Goal: Information Seeking & Learning: Learn about a topic

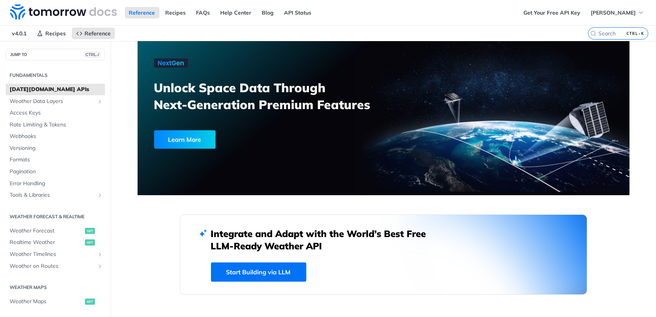
click at [255, 278] on link "Start Building via LLM" at bounding box center [258, 272] width 95 height 19
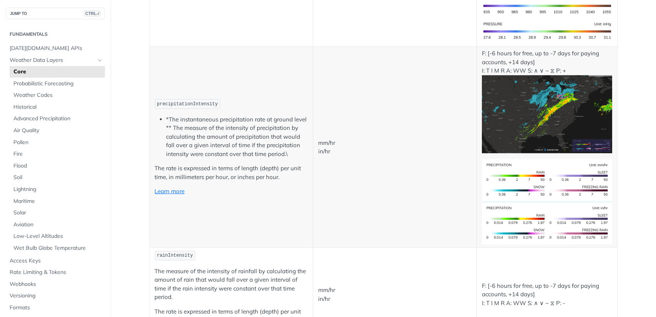
scroll to position [1361, 0]
click at [27, 226] on span "Aviation" at bounding box center [58, 225] width 90 height 8
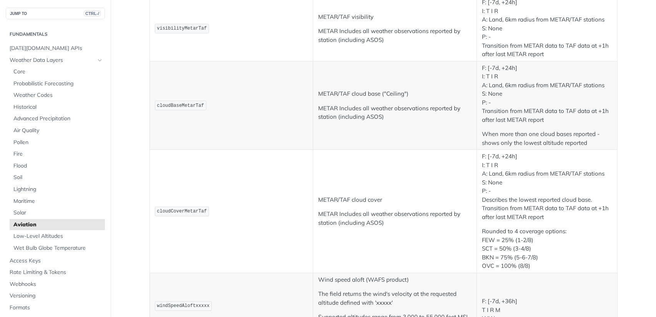
scroll to position [516, 0]
click at [50, 238] on span "Low-Level Altitudes" at bounding box center [58, 237] width 90 height 8
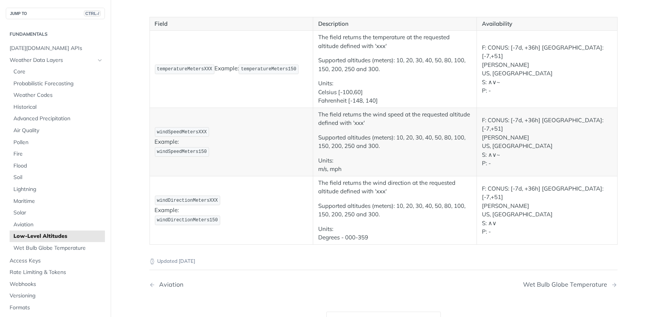
scroll to position [92, 0]
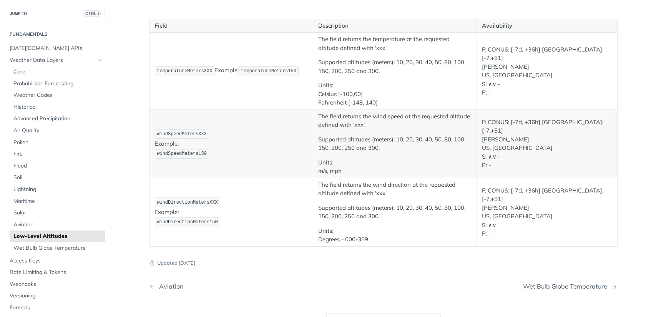
click at [23, 70] on span "Core" at bounding box center [58, 72] width 90 height 8
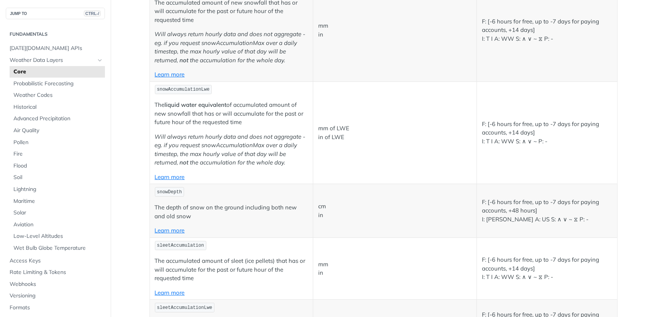
scroll to position [2247, 0]
